Goal: Check status: Check status

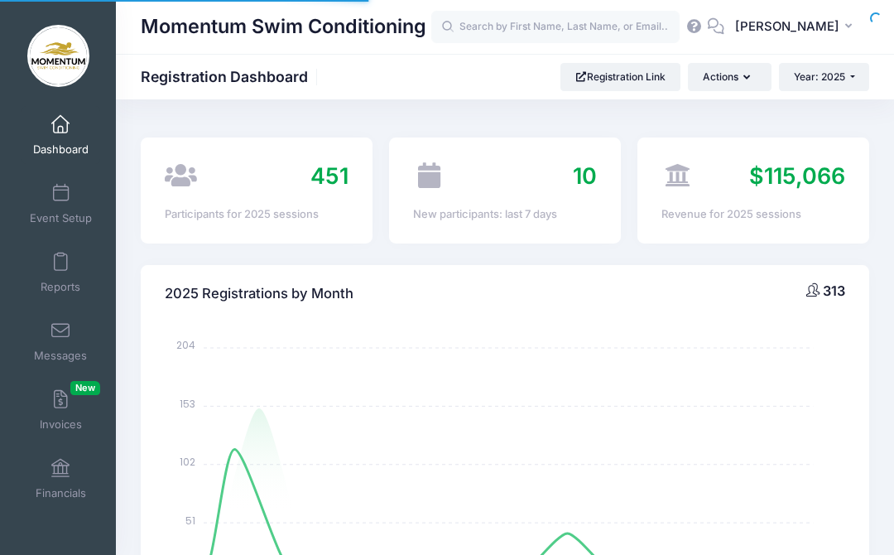
select select
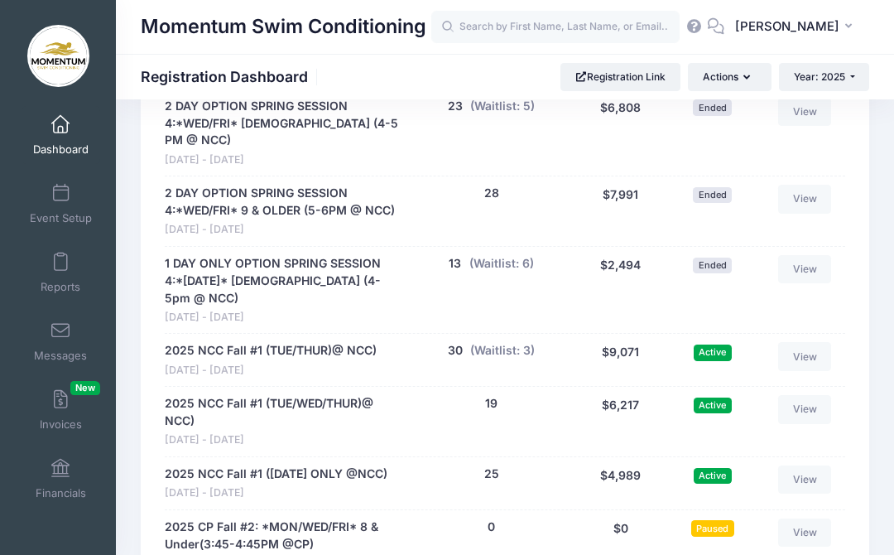
scroll to position [2410, 0]
click at [814, 466] on link "View" at bounding box center [804, 480] width 53 height 28
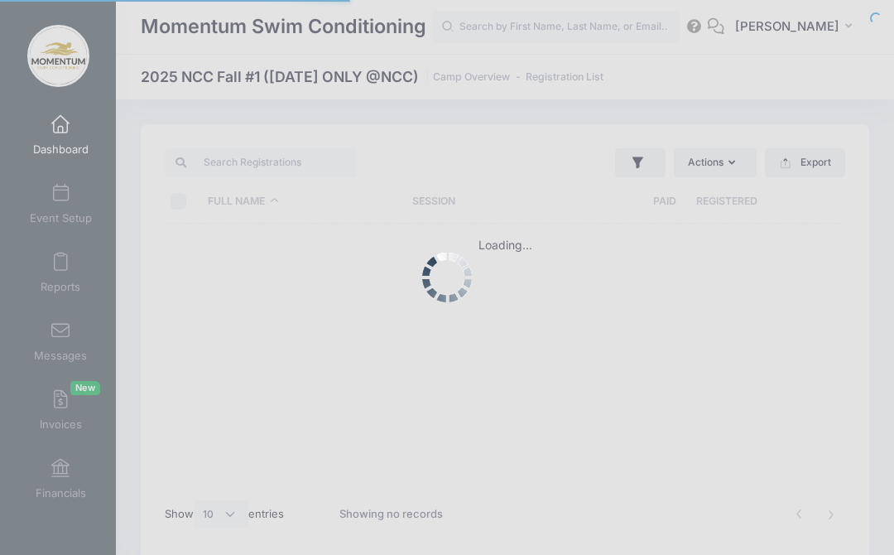
select select "10"
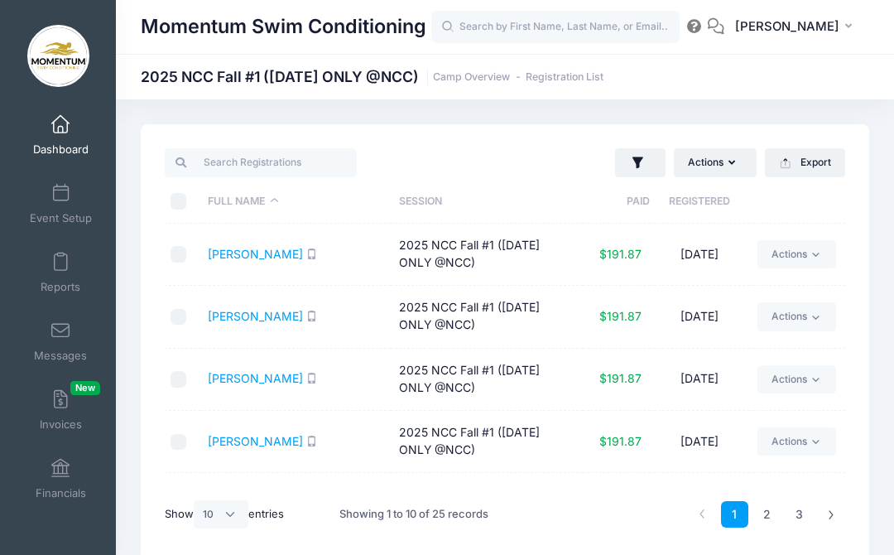
click at [60, 201] on span at bounding box center [60, 194] width 0 height 18
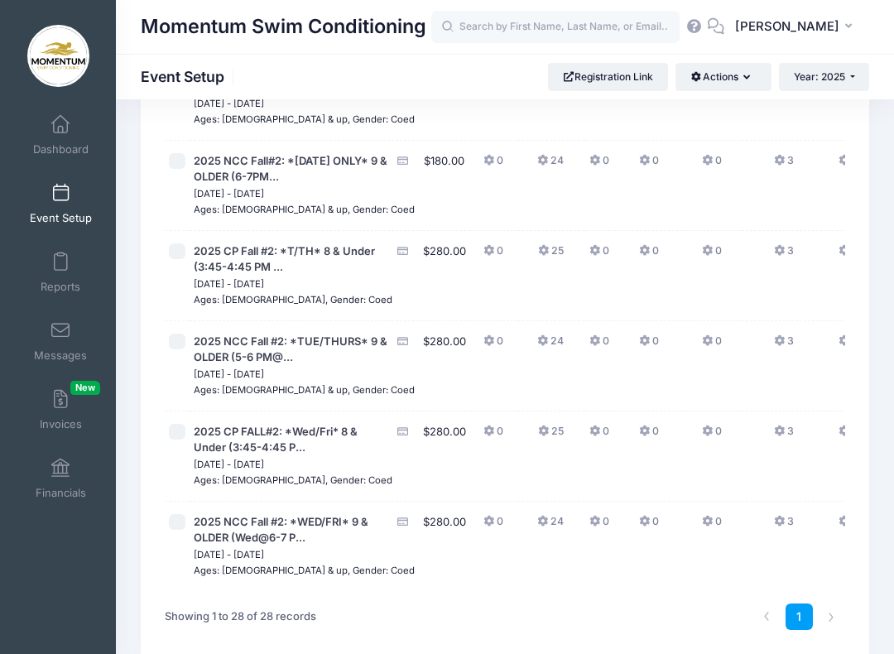
scroll to position [2201, 0]
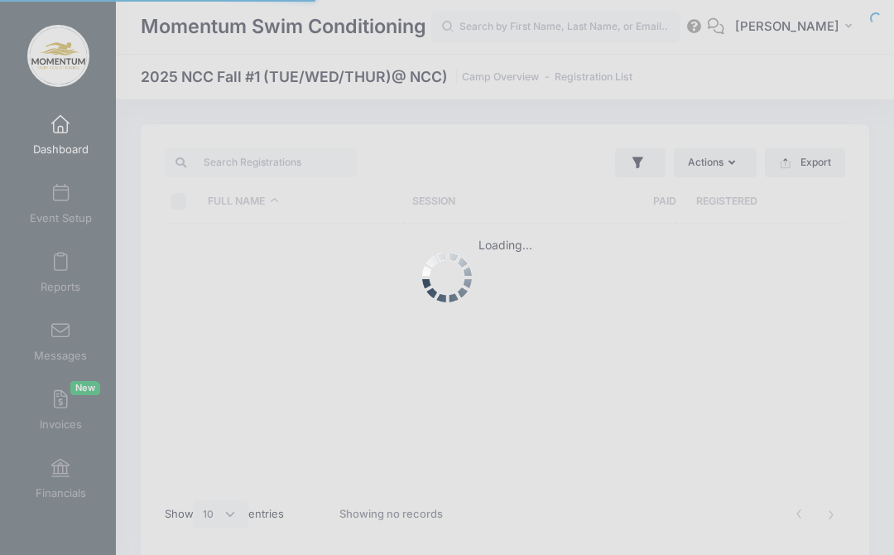
select select "10"
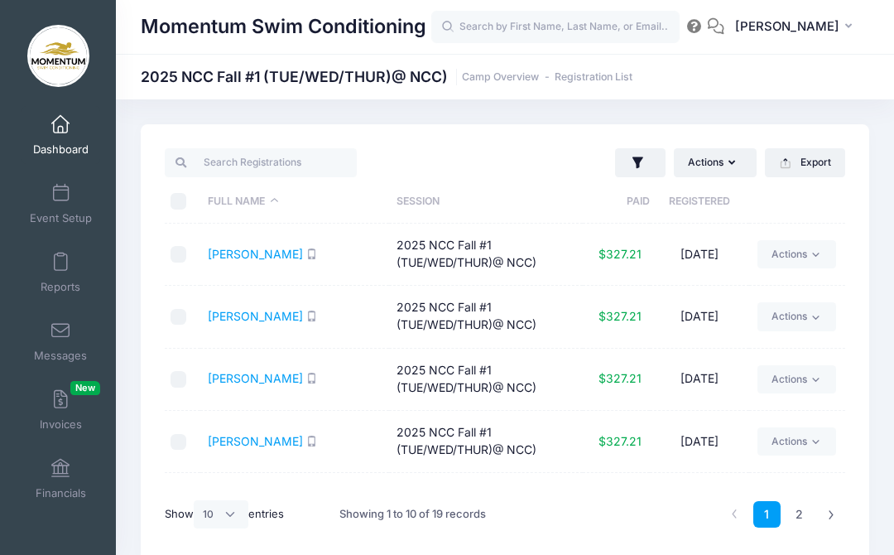
click at [48, 206] on link "Event Setup" at bounding box center [61, 204] width 79 height 58
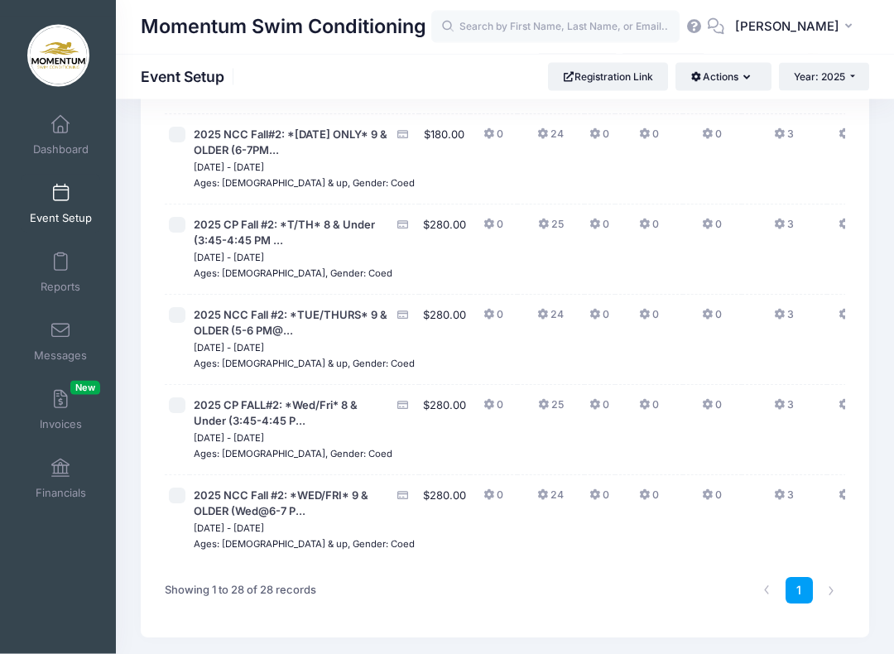
scroll to position [2208, 0]
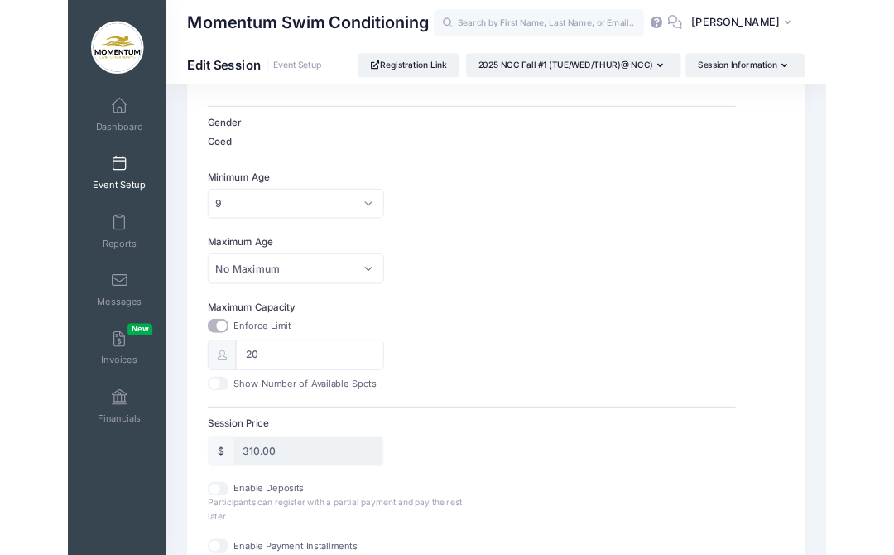
scroll to position [490, 0]
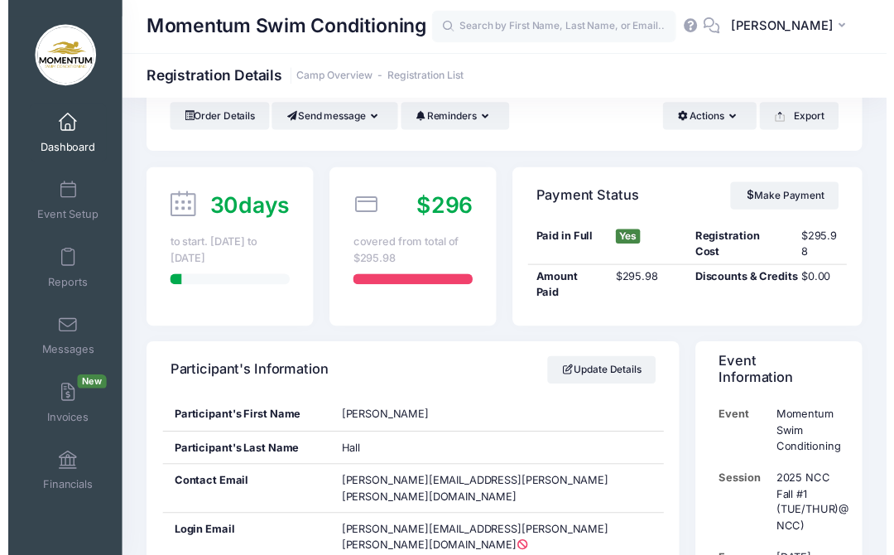
scroll to position [79, 0]
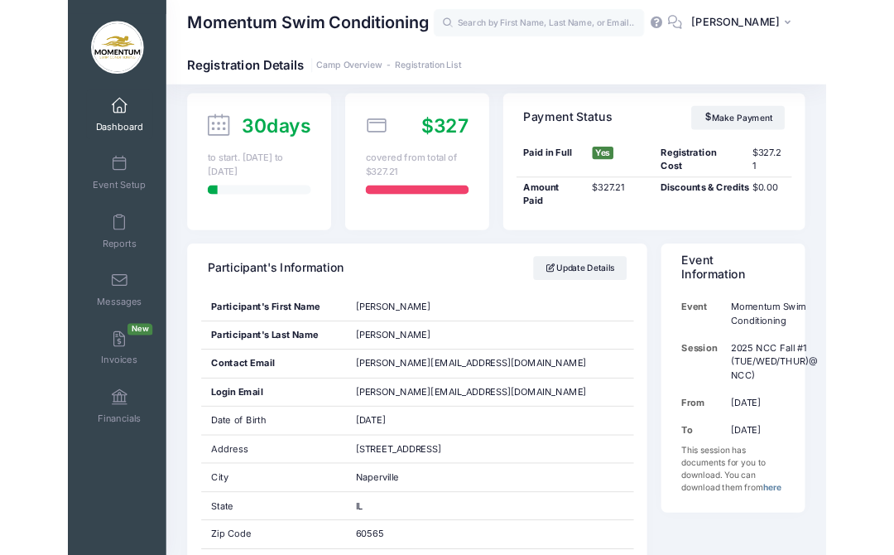
scroll to position [192, 0]
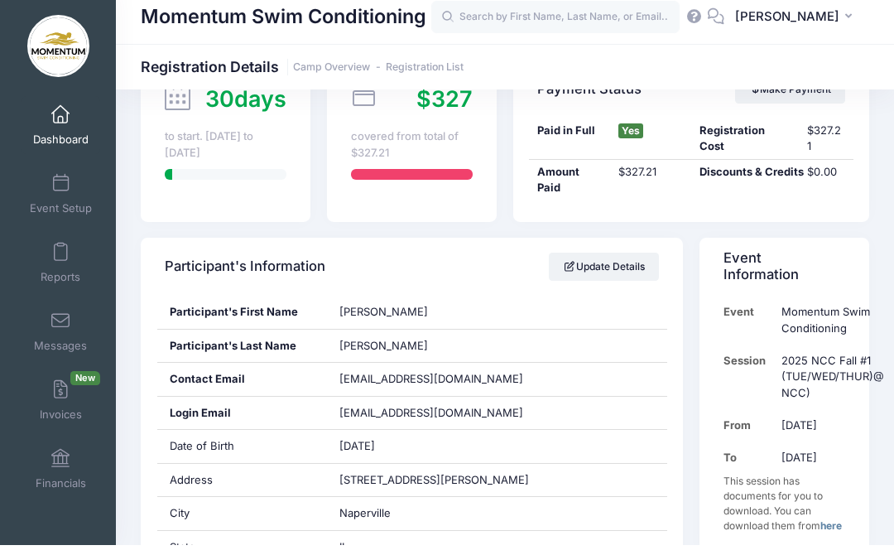
scroll to position [188, 0]
